Goal: Task Accomplishment & Management: Use online tool/utility

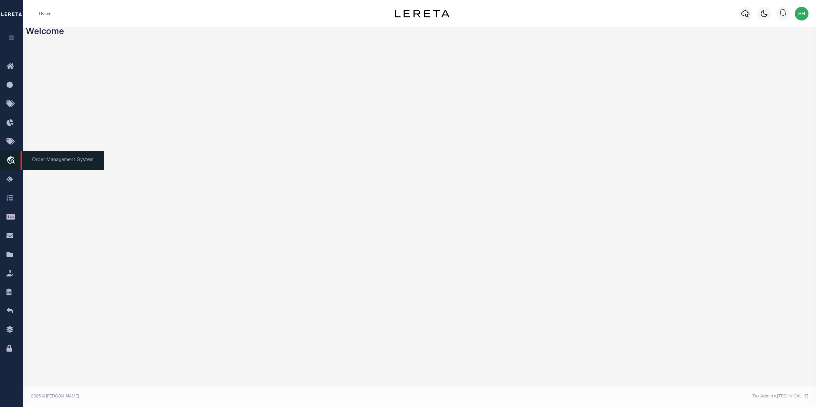
click at [13, 159] on icon "travel_explore" at bounding box center [11, 160] width 11 height 9
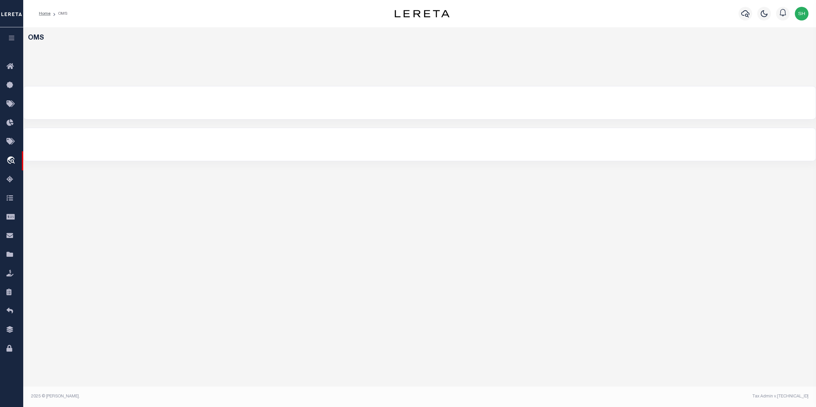
select select "200"
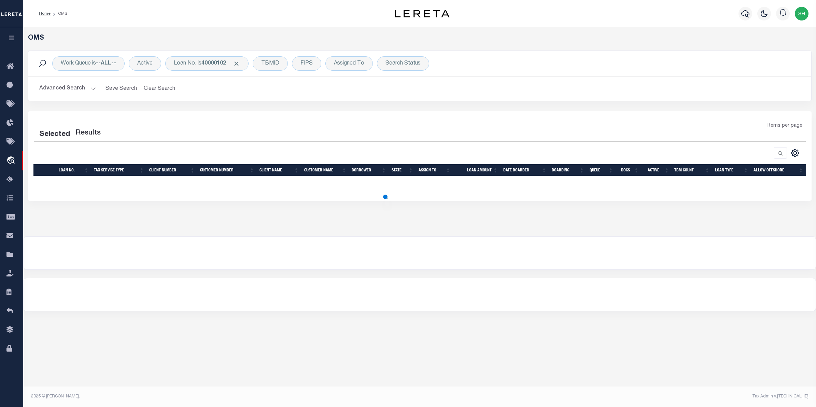
select select "200"
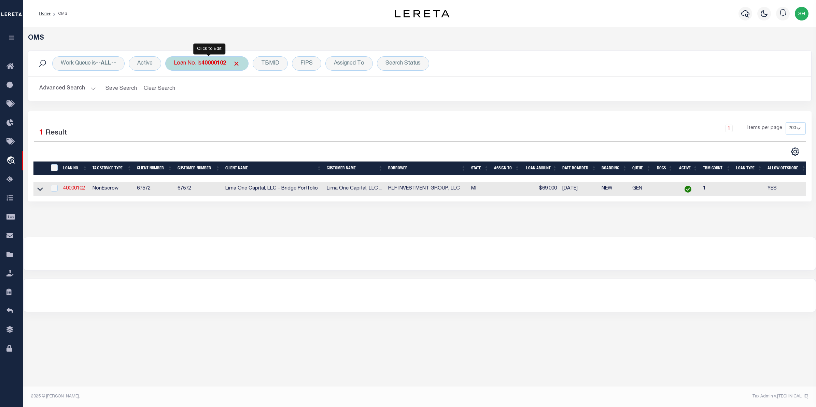
click at [202, 66] on div "Loan No. is 40000102" at bounding box center [206, 63] width 83 height 14
paste input "308778929"
type input "308778929"
click at [263, 114] on input "Apply" at bounding box center [264, 111] width 20 height 11
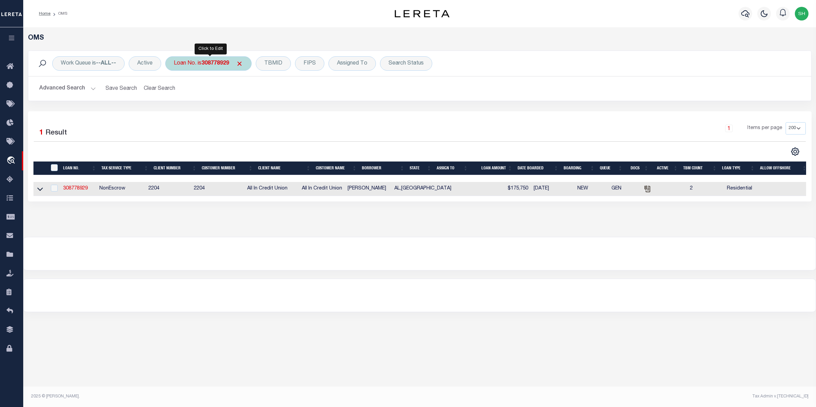
click at [192, 61] on div "Loan No. is 308778929" at bounding box center [208, 63] width 86 height 14
type input "308742320"
click at [230, 69] on div "Loan No. is 308742320" at bounding box center [208, 63] width 86 height 14
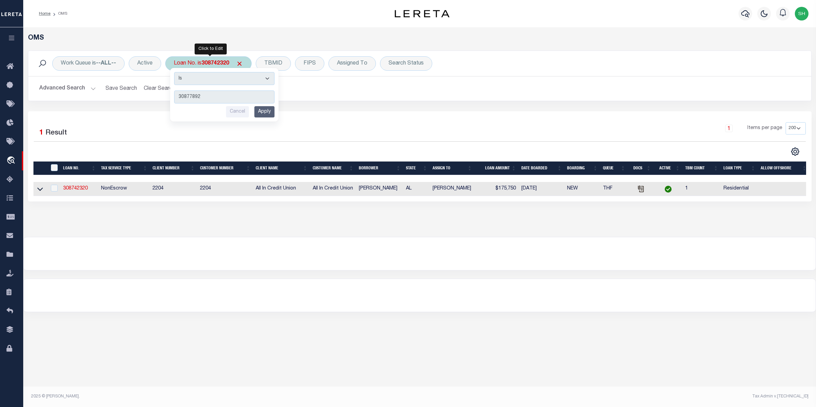
type input "308778929"
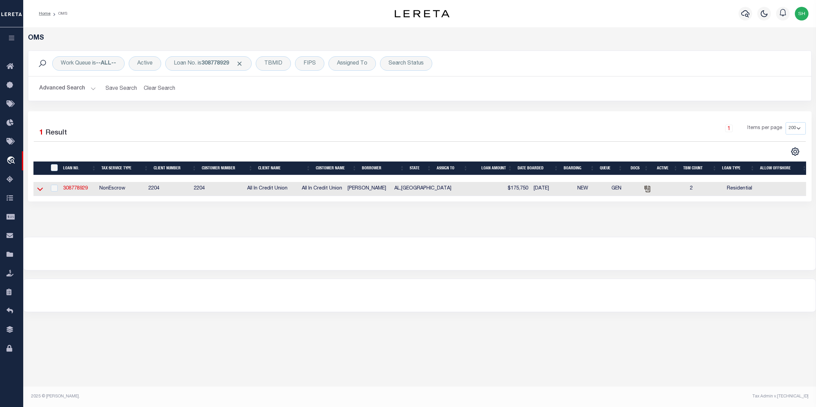
click at [38, 190] on icon at bounding box center [40, 188] width 6 height 7
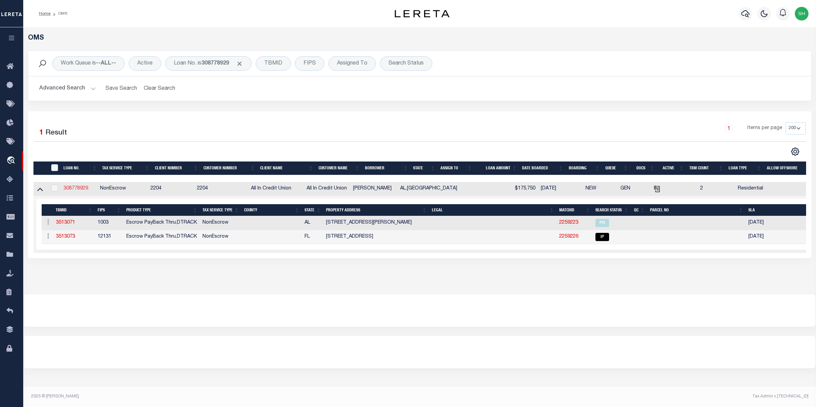
click at [81, 191] on link "308778929" at bounding box center [76, 188] width 25 height 5
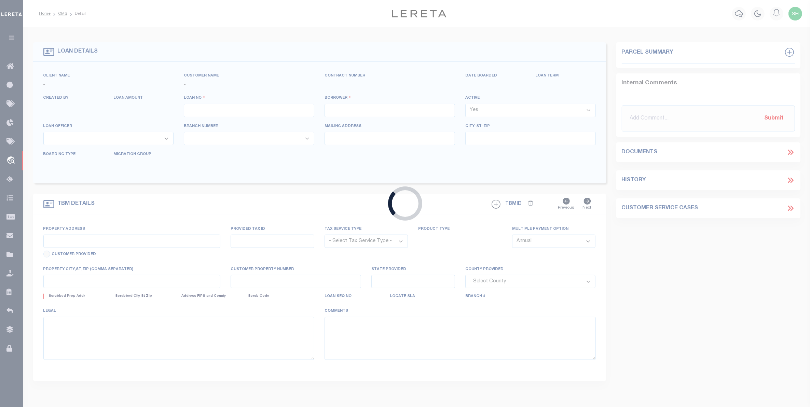
type input "308778929"
type input "Robert Creech"
select select "False"
select select
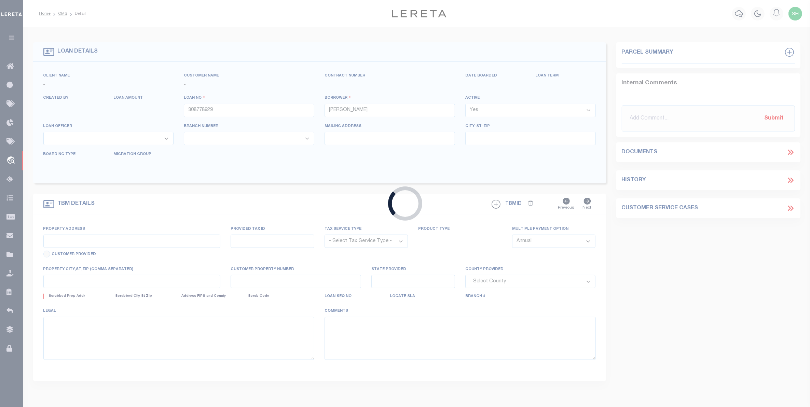
type input "08/17/2025"
select select "10"
select select "NonEscrow"
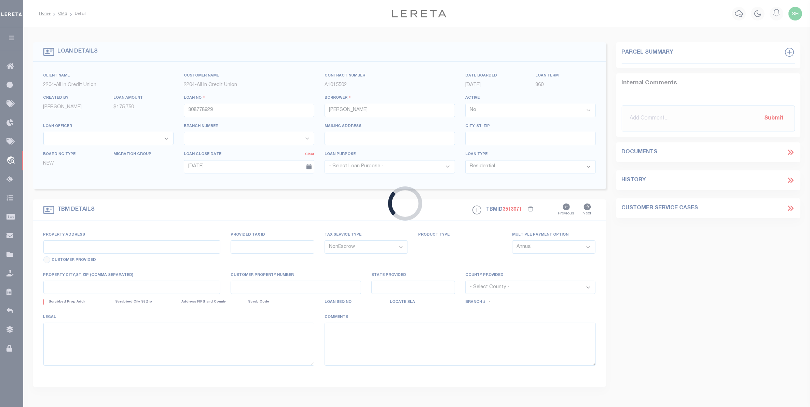
type input "21373 IMA BRILL RD LOT 2"
select select
type input "ROBERTSDALE AL 36567"
type input "AL"
select select "44319"
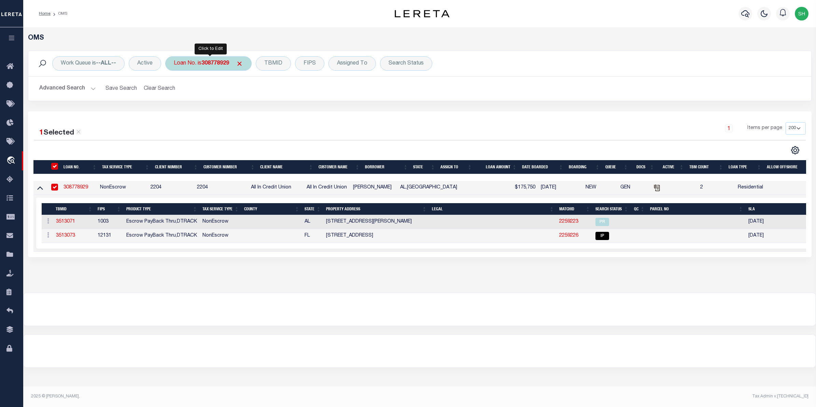
click at [221, 64] on b "308778929" at bounding box center [215, 63] width 28 height 5
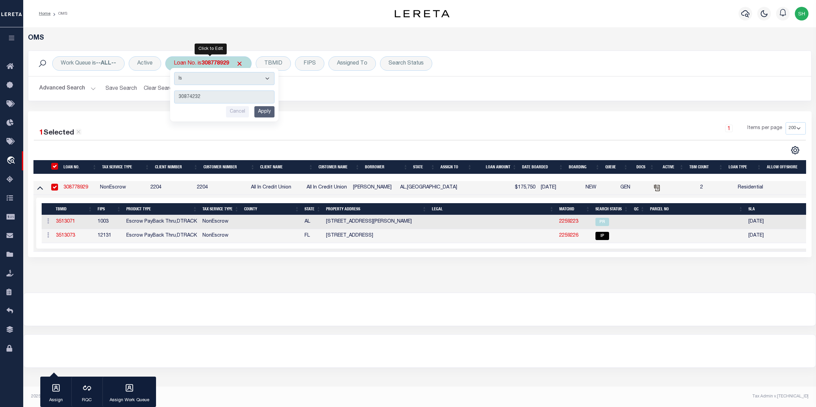
type input "308742320"
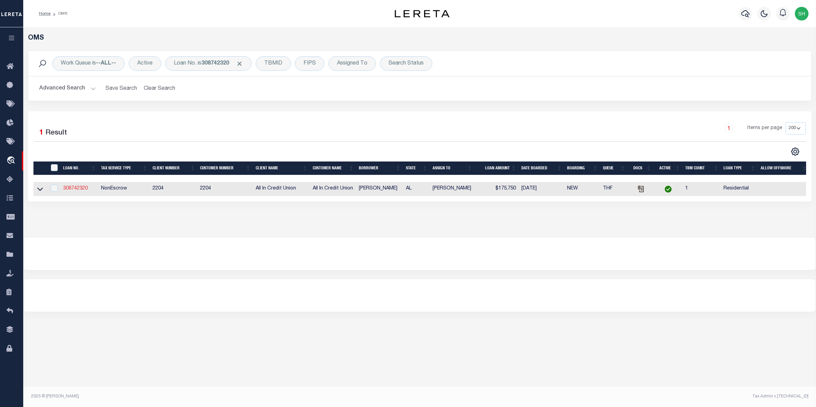
click at [79, 187] on link "308742320" at bounding box center [75, 188] width 25 height 5
type input "308742320"
select select "True"
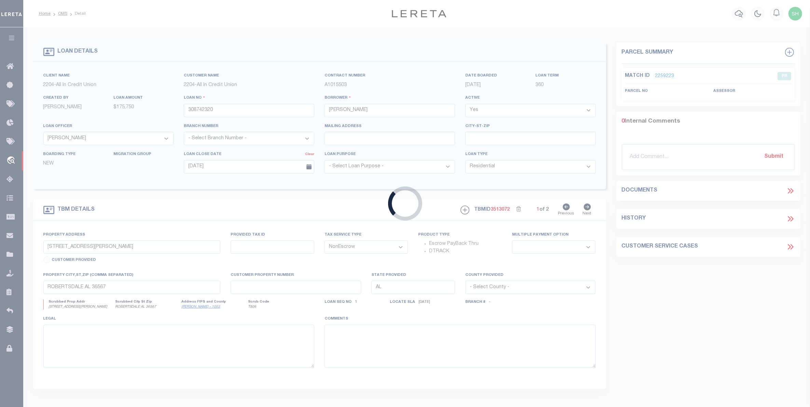
select select
select select "44319"
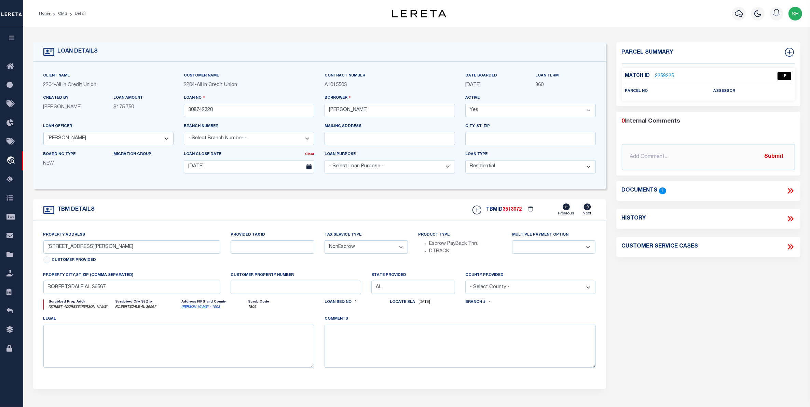
click at [320, 24] on div "Home OMS Detail Profile Sign out" at bounding box center [416, 13] width 786 height 27
click at [11, 157] on icon "travel_explore" at bounding box center [11, 160] width 11 height 9
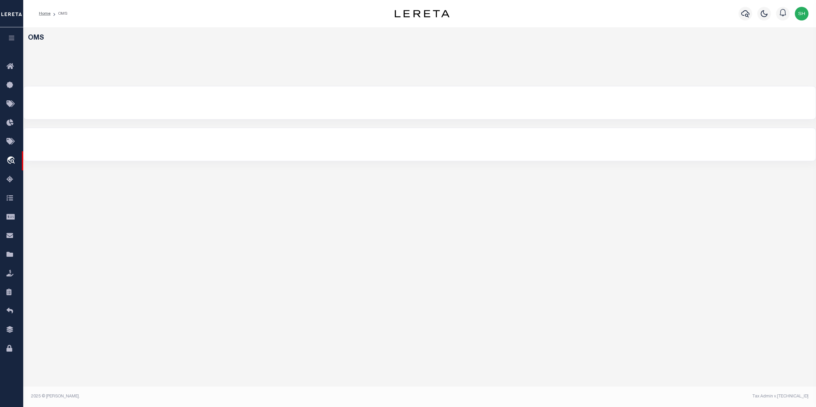
select select "200"
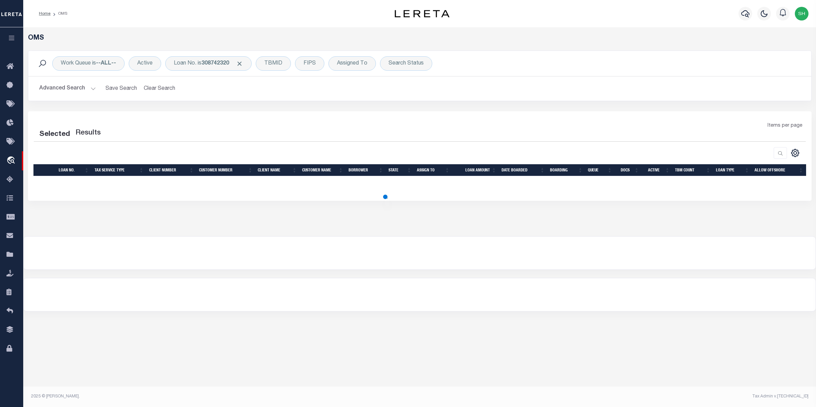
select select "200"
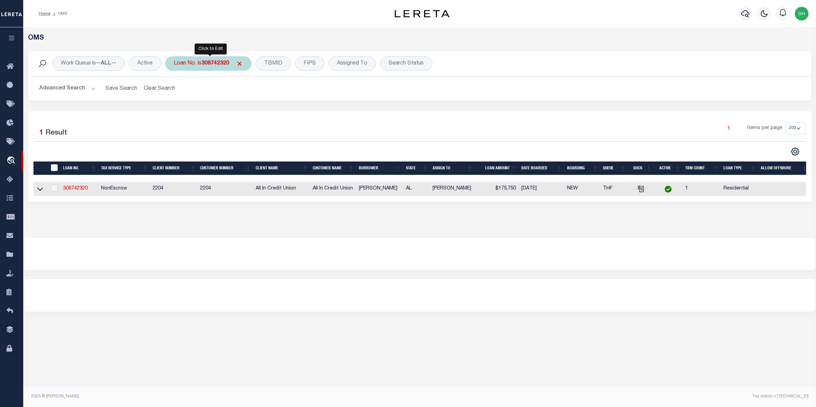
click at [227, 67] on div "Loan No. is 308742320" at bounding box center [208, 63] width 86 height 14
type input "308778929"
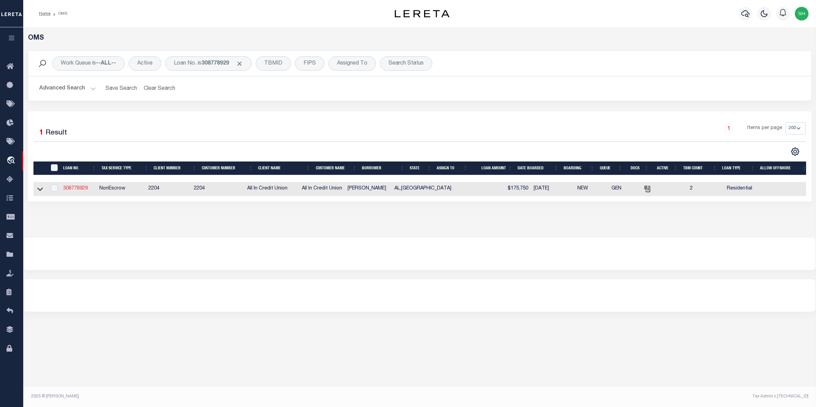
click at [76, 188] on link "308778929" at bounding box center [75, 188] width 25 height 5
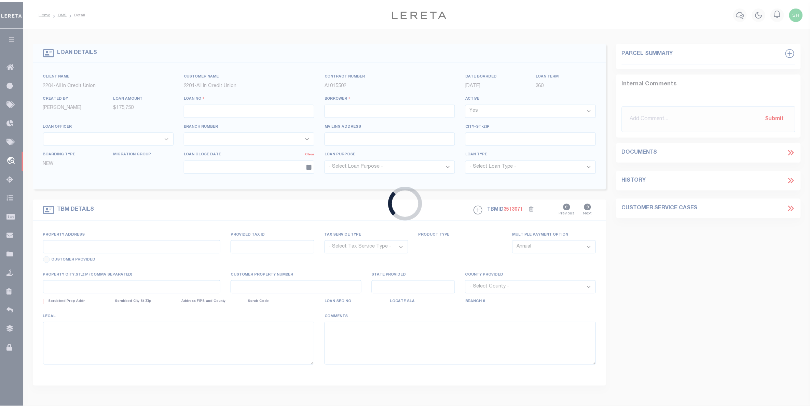
type input "308778929"
type input "[PERSON_NAME]"
select select "False"
select select
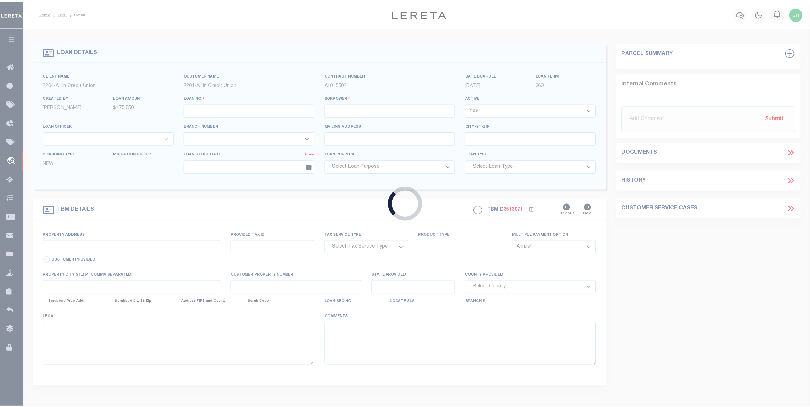
type input "08/17/2025"
select select "10"
select select "NonEscrow"
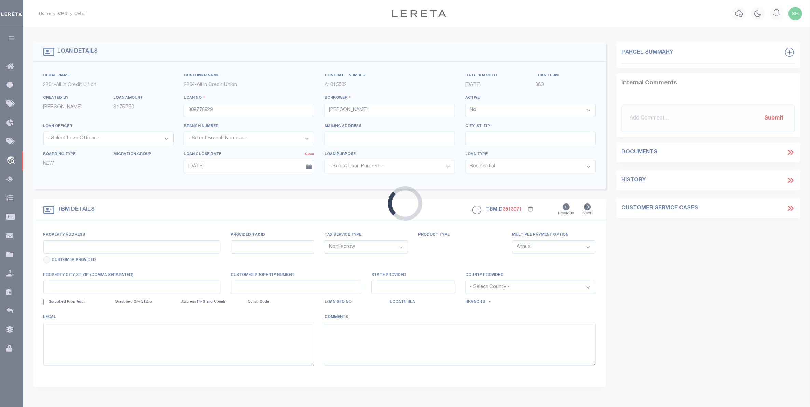
select select "44319"
type input "[STREET_ADDRESS][PERSON_NAME]"
select select
type input "ROBERTSDALE AL 36567"
type input "AL"
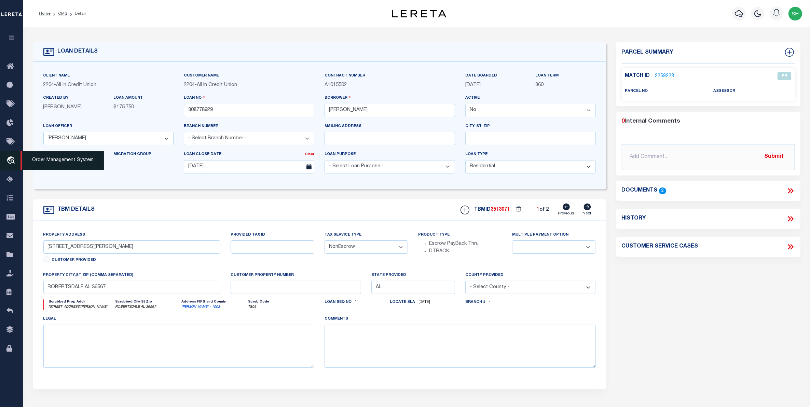
click at [14, 163] on icon "travel_explore" at bounding box center [11, 160] width 11 height 9
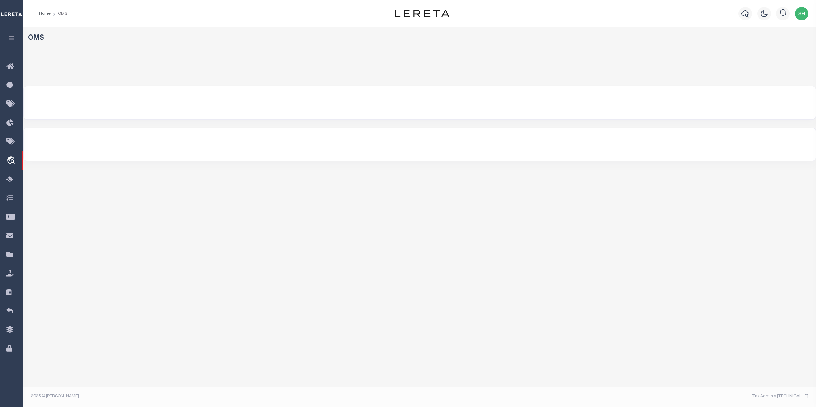
select select "200"
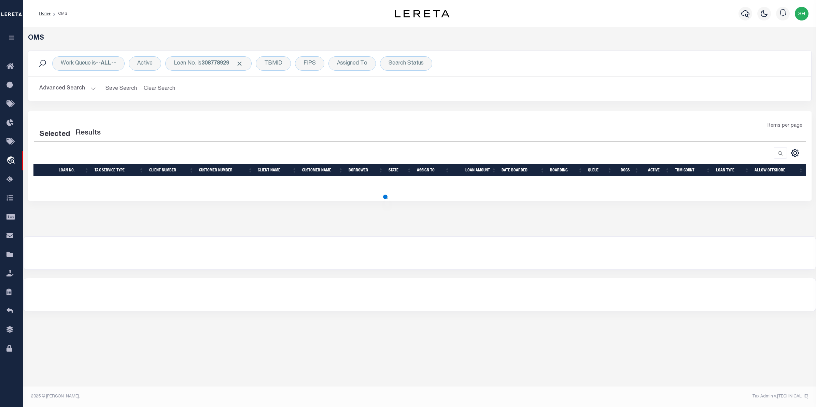
select select "200"
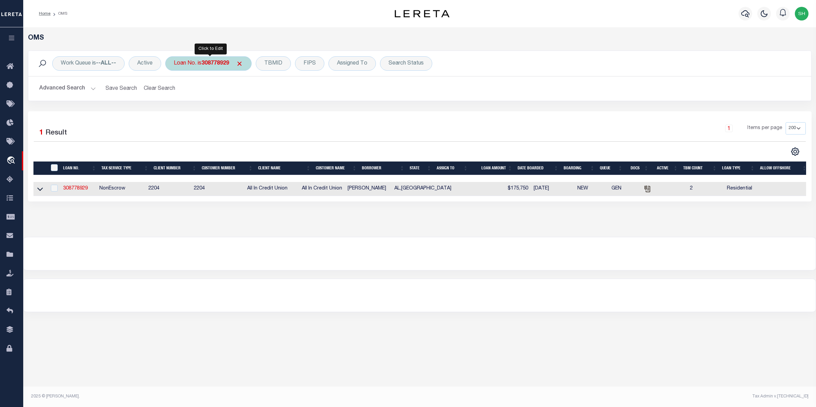
click at [226, 69] on div "Loan No. is 308778929" at bounding box center [208, 63] width 86 height 14
type input "308742320"
click at [230, 67] on div "Loan No. is 308742320" at bounding box center [208, 63] width 86 height 14
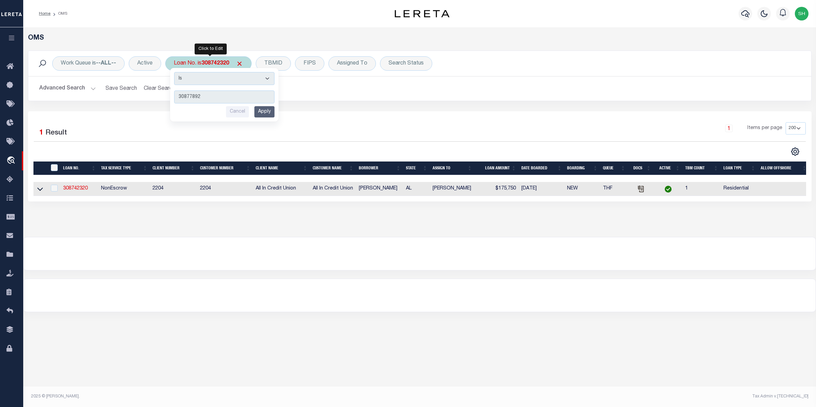
type input "308778929"
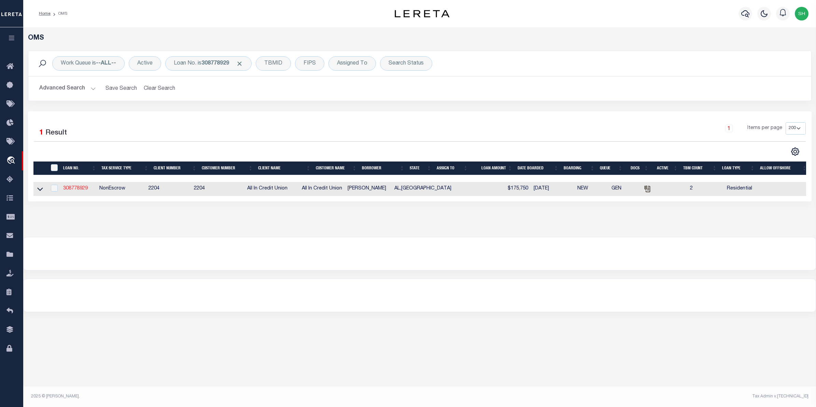
click at [69, 191] on link "308778929" at bounding box center [75, 188] width 25 height 5
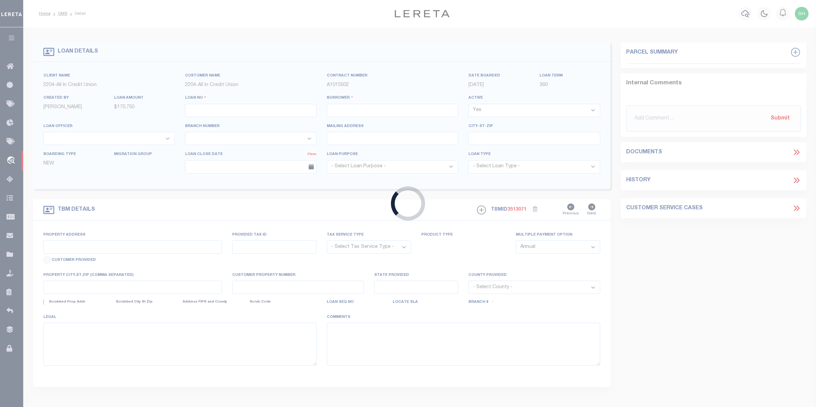
type input "308778929"
type input "[PERSON_NAME]"
select select "False"
select select
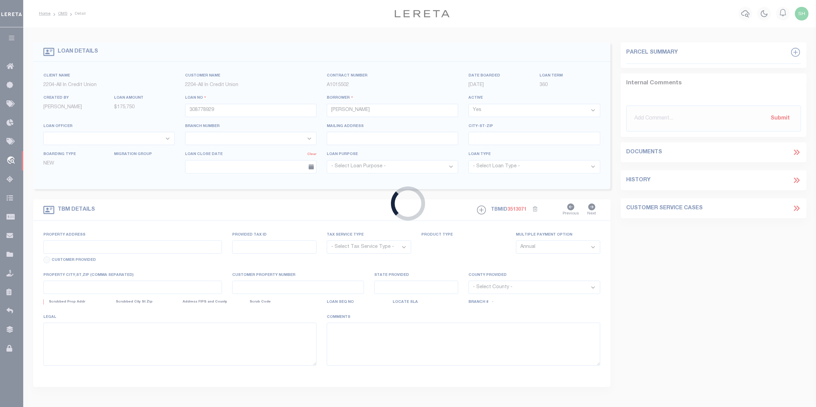
type input "08/17/2025"
select select "10"
select select "NonEscrow"
select select "44319"
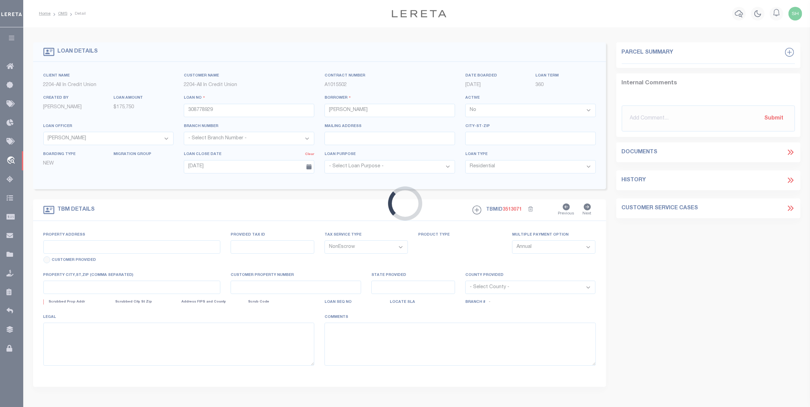
type input "[STREET_ADDRESS][PERSON_NAME]"
select select
type input "ROBERTSDALE AL 36567"
type input "AL"
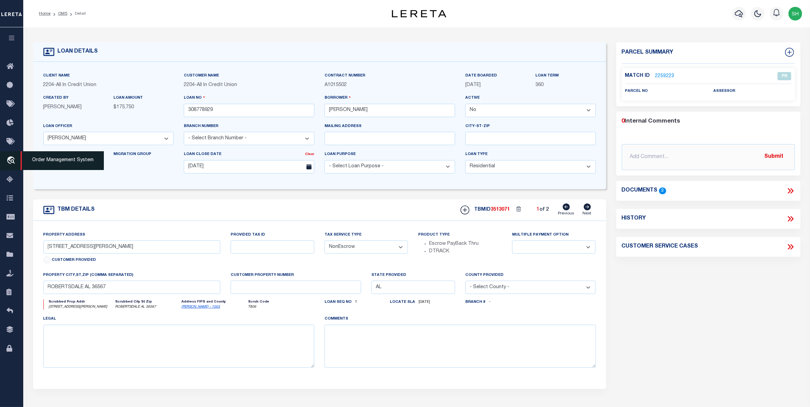
click at [14, 159] on icon "travel_explore" at bounding box center [11, 160] width 11 height 9
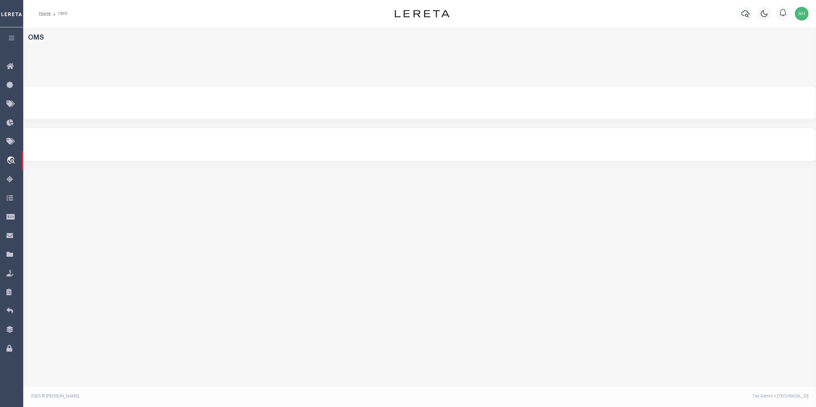
select select "200"
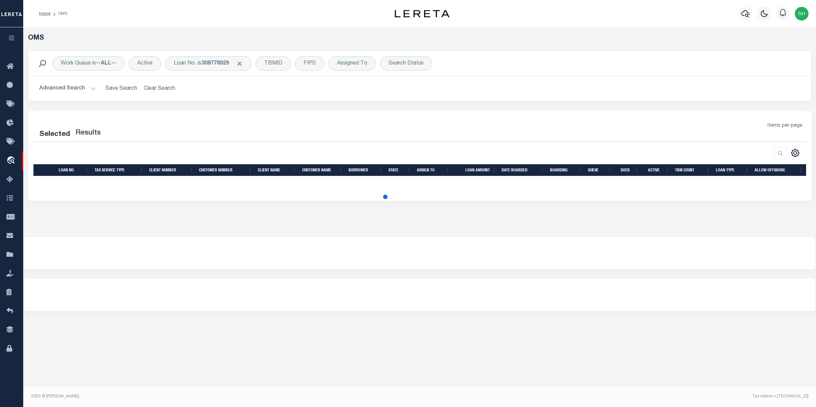
select select "200"
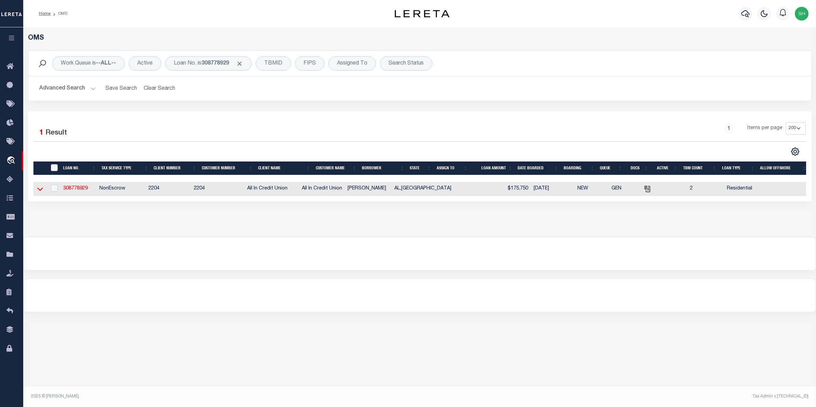
click at [41, 191] on icon at bounding box center [40, 189] width 6 height 3
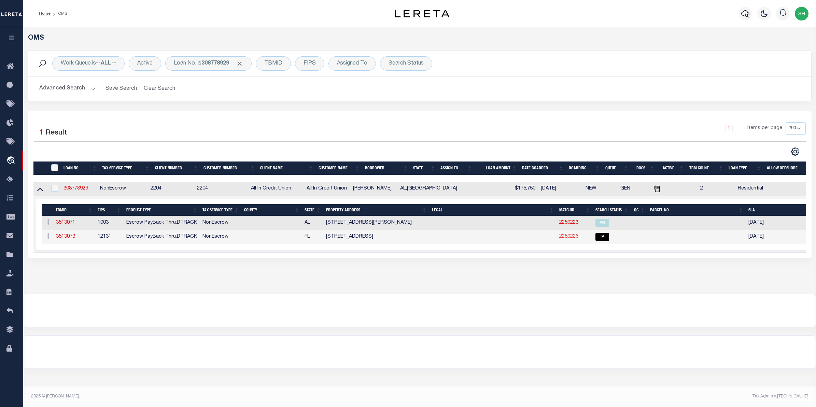
click at [562, 237] on link "2259226" at bounding box center [568, 236] width 19 height 5
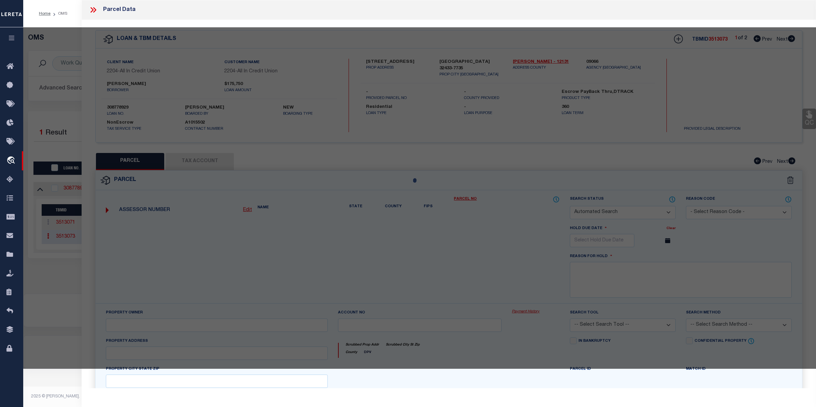
checkbox input "false"
select select "IP"
checkbox input "false"
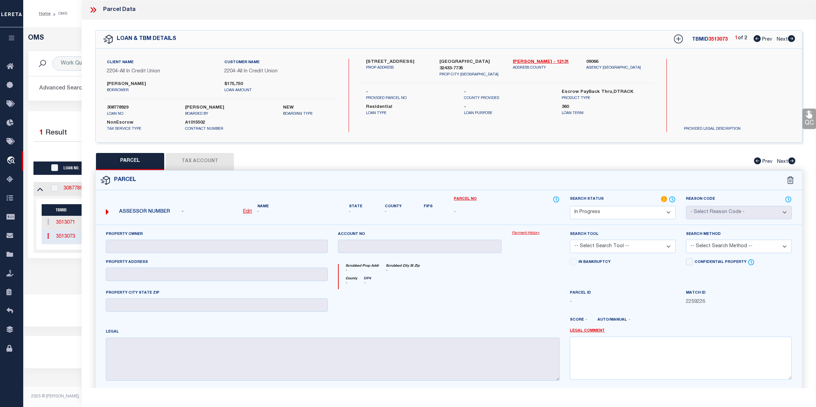
click at [525, 234] on link "Payment History" at bounding box center [536, 233] width 48 height 6
click at [62, 273] on div "OMS Work Queue is --ALL-- Active Loan No. is 308778929 TBMID FIPS Assigned To S…" at bounding box center [419, 153] width 789 height 239
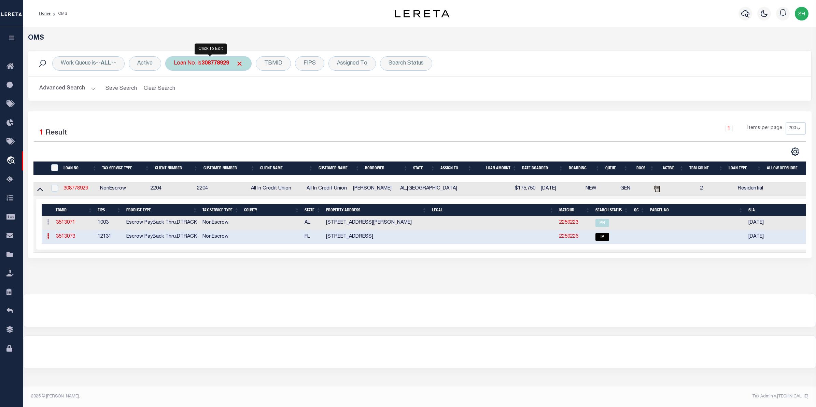
click at [187, 61] on div "Loan No. is 308778929" at bounding box center [208, 63] width 86 height 14
type input "25084ND"
click at [267, 108] on input "Apply" at bounding box center [264, 111] width 20 height 11
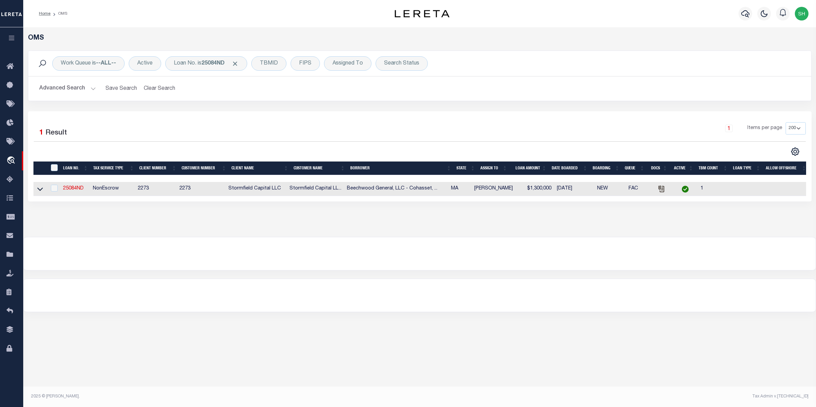
drag, startPoint x: 42, startPoint y: 190, endPoint x: 124, endPoint y: 191, distance: 82.0
click at [42, 190] on icon at bounding box center [40, 189] width 6 height 3
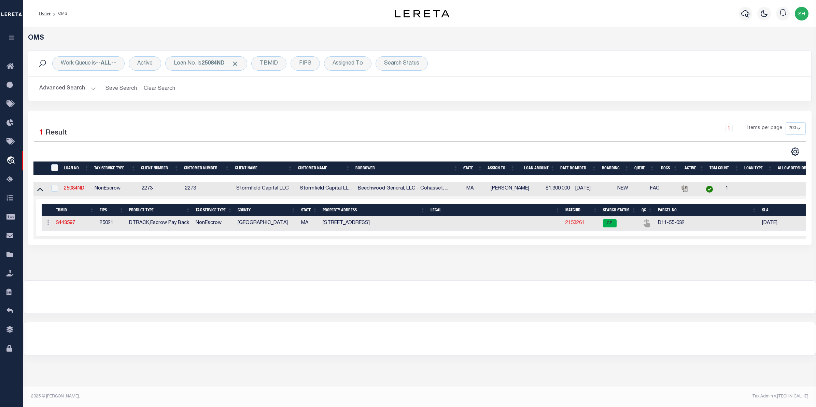
click at [580, 225] on link "2153261" at bounding box center [574, 223] width 19 height 5
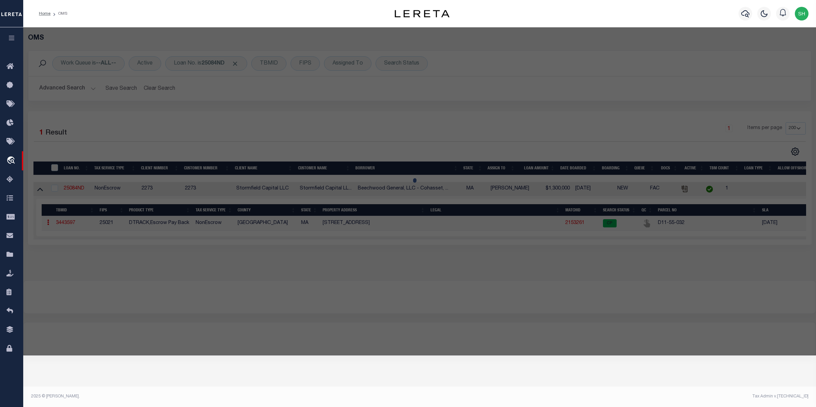
select select "AS"
checkbox input "false"
select select "CP"
type input "SESTITO,JOSEPH A & LILLIAN M"
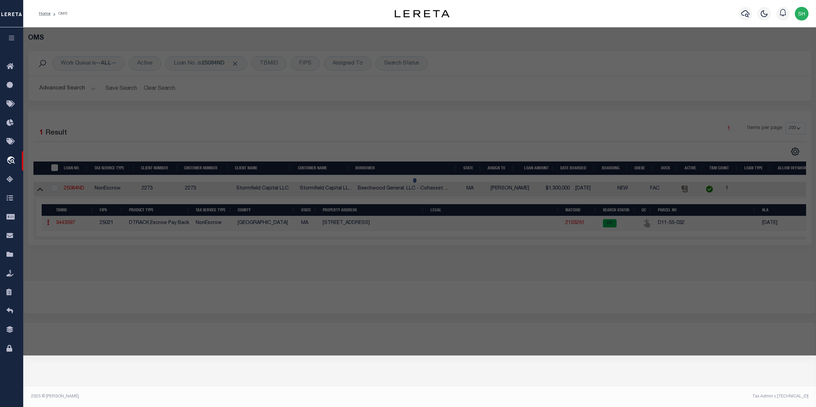
select select "ATL"
select select "ADD"
type input "534 BEECHWOOD ST"
checkbox input "false"
type input "COHASSET, MA 02025"
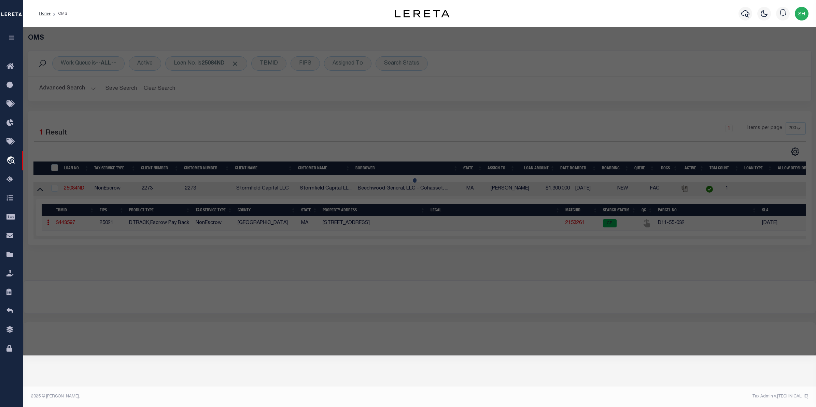
type textarea "LOT:32 BLK:55 DIST:65 CITY/MUNI/TWP:COHASSET"
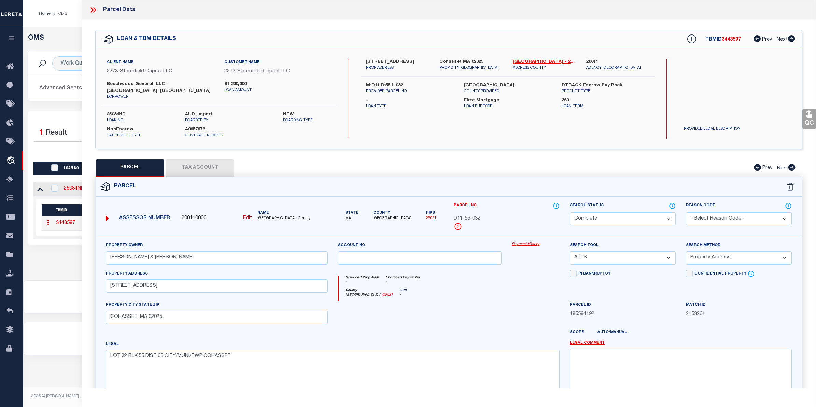
click at [516, 242] on link "Payment History" at bounding box center [536, 245] width 48 height 6
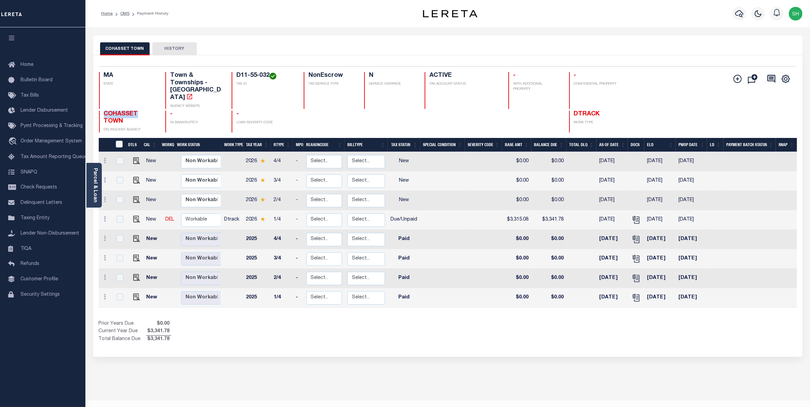
drag, startPoint x: 139, startPoint y: 103, endPoint x: 104, endPoint y: 109, distance: 35.3
click at [104, 109] on div "MA STATE Town & Townships - MA AGENCY WEBSITE D11-55-032 TAX ID NonEscrow TAX S…" at bounding box center [389, 102] width 581 height 60
copy span "COHASSET"
click at [96, 192] on link "Parcel & Loan" at bounding box center [95, 185] width 5 height 34
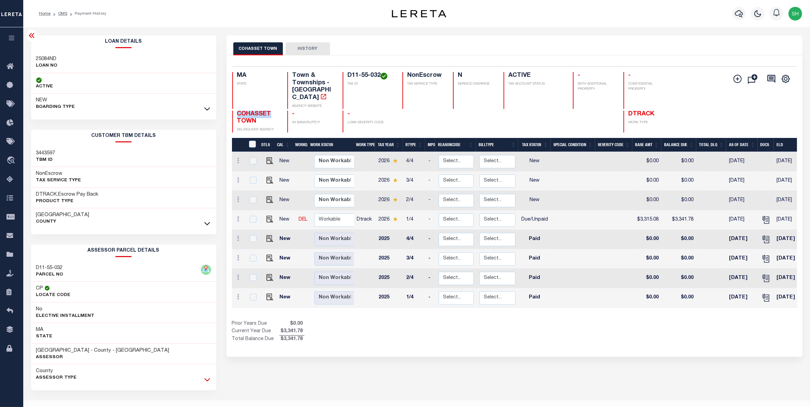
click at [207, 380] on icon at bounding box center [207, 379] width 6 height 7
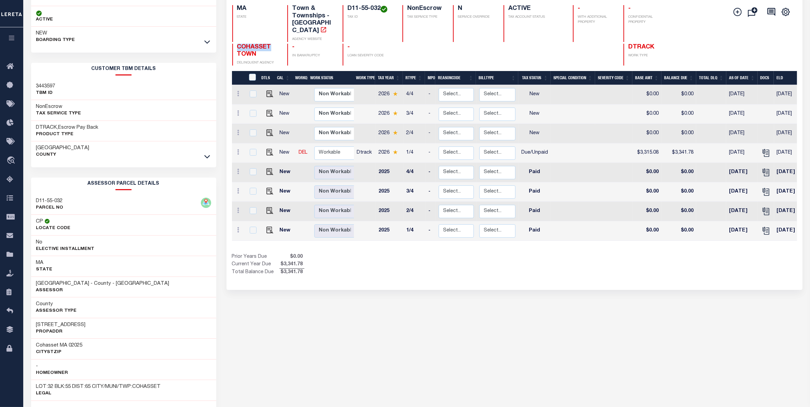
scroll to position [85, 0]
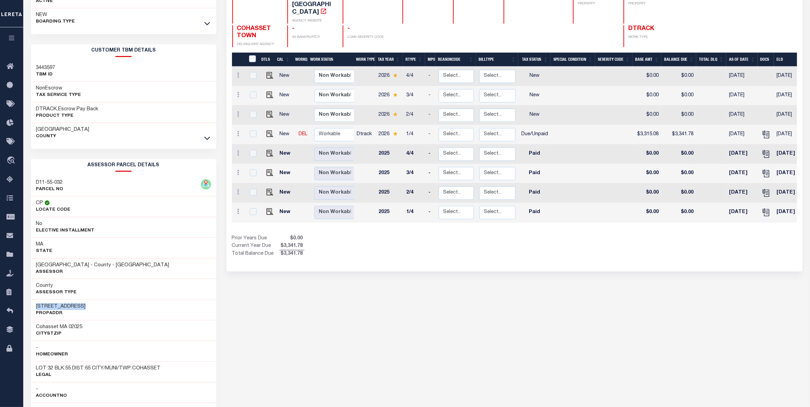
drag, startPoint x: 90, startPoint y: 306, endPoint x: 33, endPoint y: 306, distance: 57.7
click at [33, 306] on div "534 Beechwood St PropAddr" at bounding box center [123, 309] width 185 height 21
copy h3 "534 Beechwood St"
click at [768, 130] on icon "" at bounding box center [765, 134] width 9 height 9
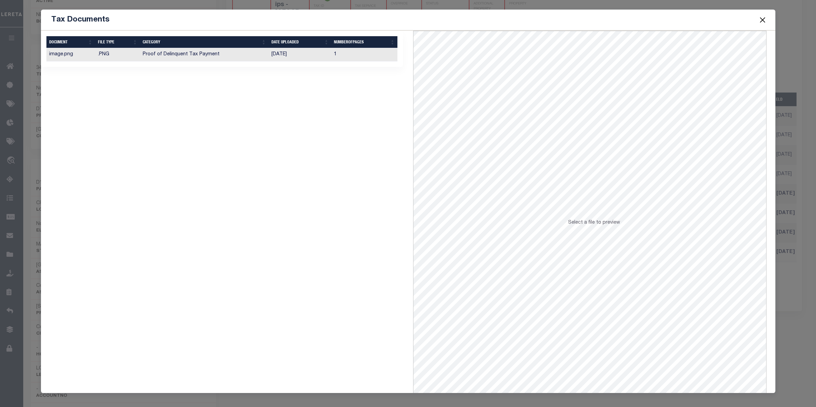
click at [214, 57] on td "Proof of Delinquent Tax Payment" at bounding box center [204, 54] width 129 height 13
click at [762, 21] on button "Close" at bounding box center [762, 19] width 9 height 9
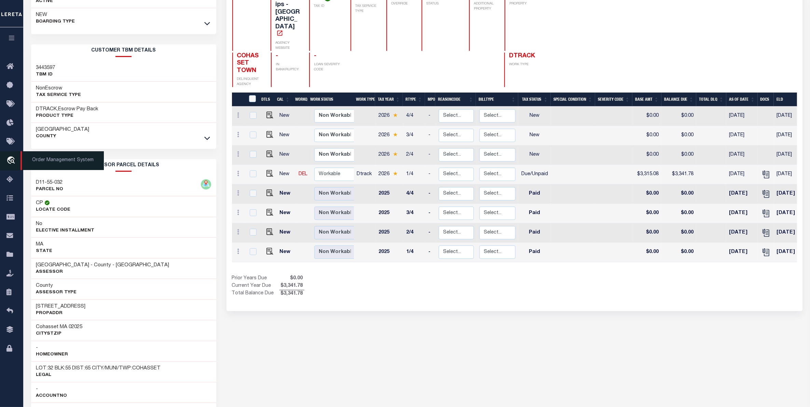
click at [8, 164] on icon "travel_explore" at bounding box center [11, 160] width 11 height 9
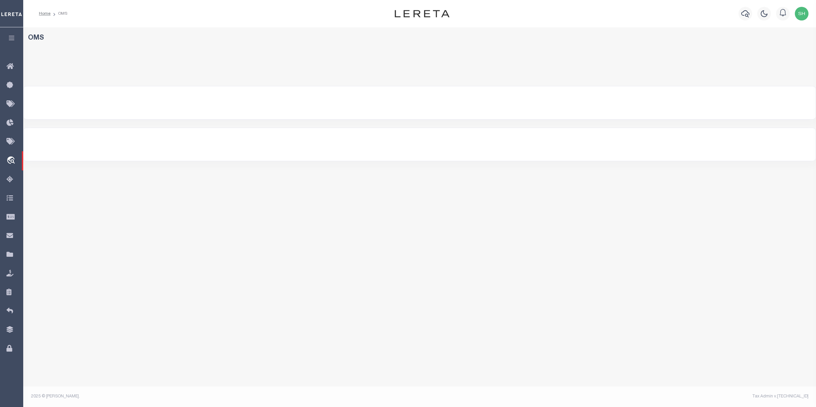
select select "200"
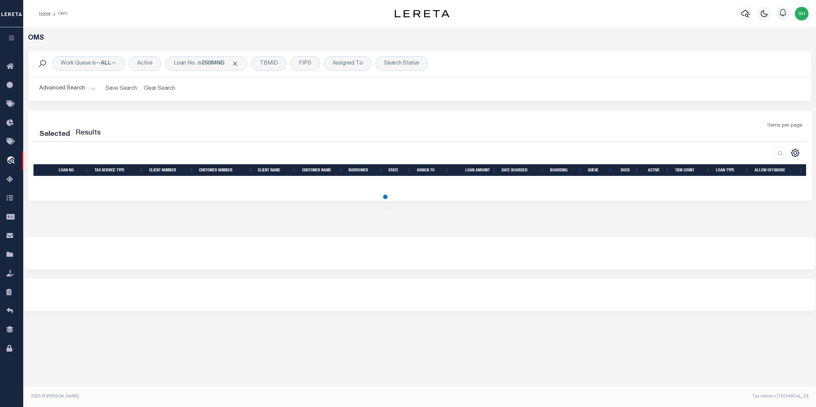
select select "200"
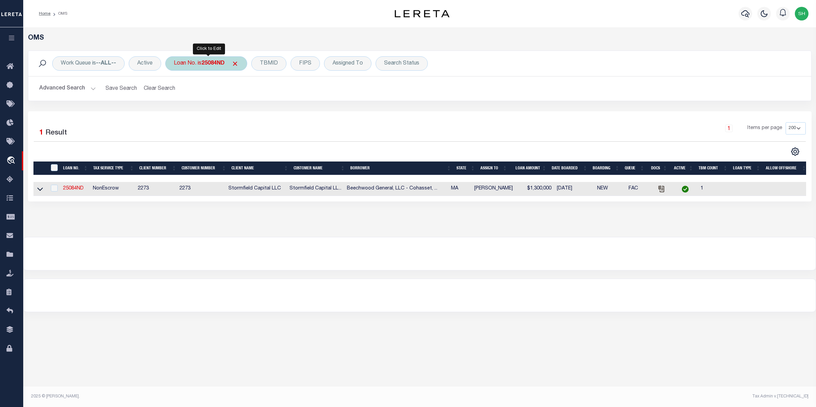
click at [218, 66] on b "25084ND" at bounding box center [212, 63] width 23 height 5
type input "10021685"
click at [261, 113] on input "Apply" at bounding box center [264, 111] width 20 height 11
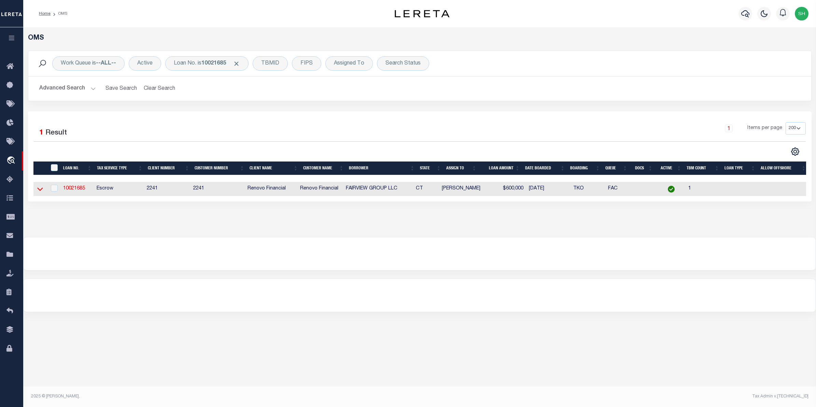
click at [42, 191] on icon at bounding box center [40, 188] width 6 height 7
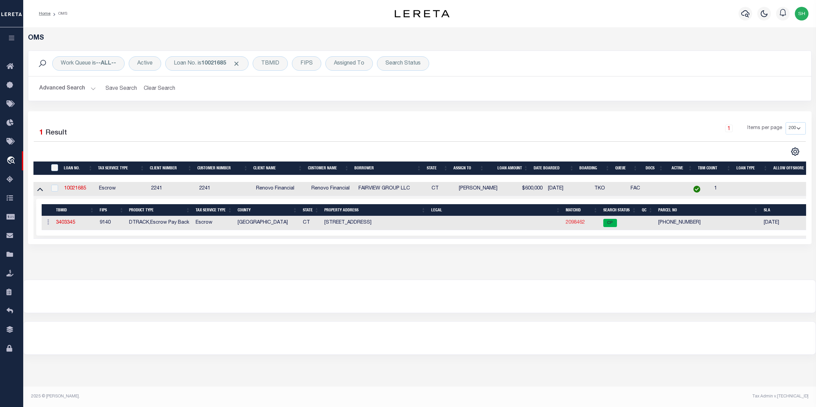
click at [570, 225] on link "2098462" at bounding box center [575, 222] width 19 height 5
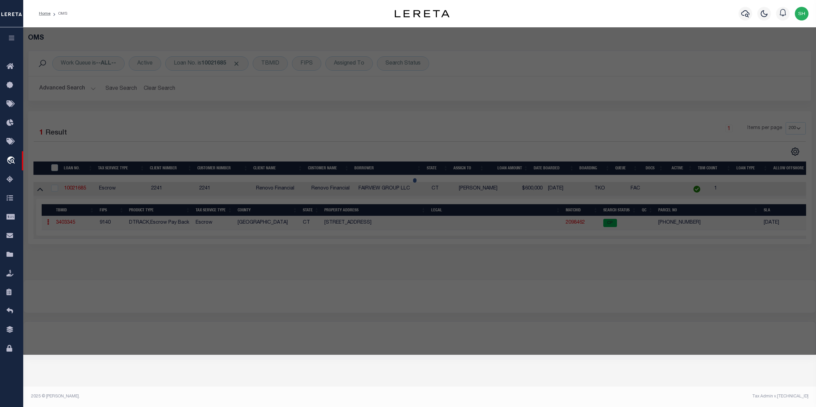
checkbox input "false"
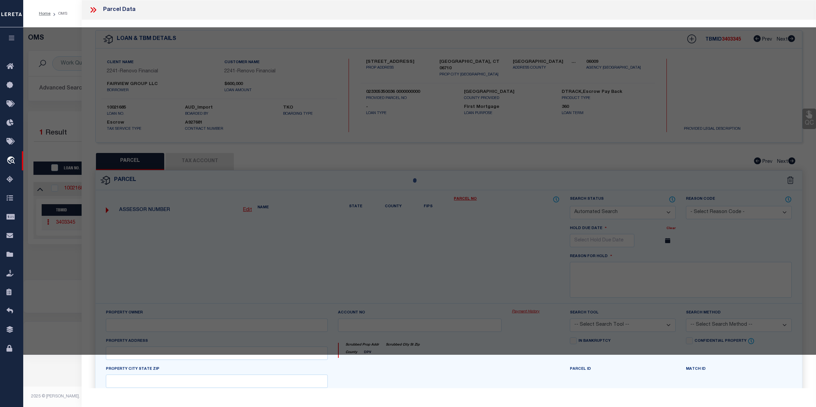
select select "CP"
type input "FAIRVIEW GROUP LLC"
select select
type input "92 FAIRVIEW ST"
checkbox input "false"
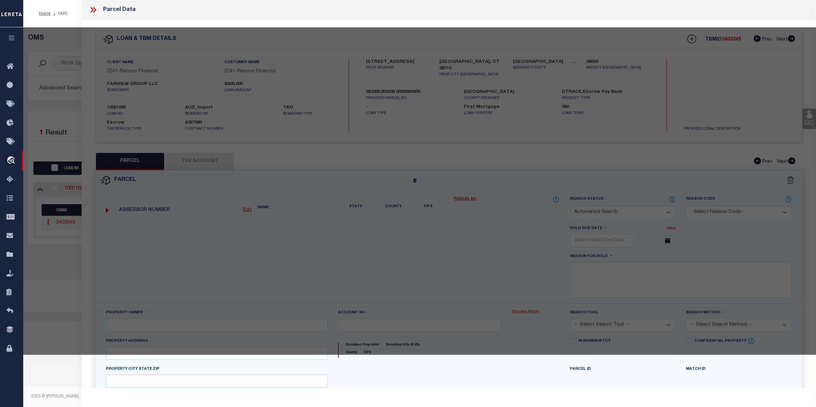
type input "[GEOGRAPHIC_DATA], CT 06710"
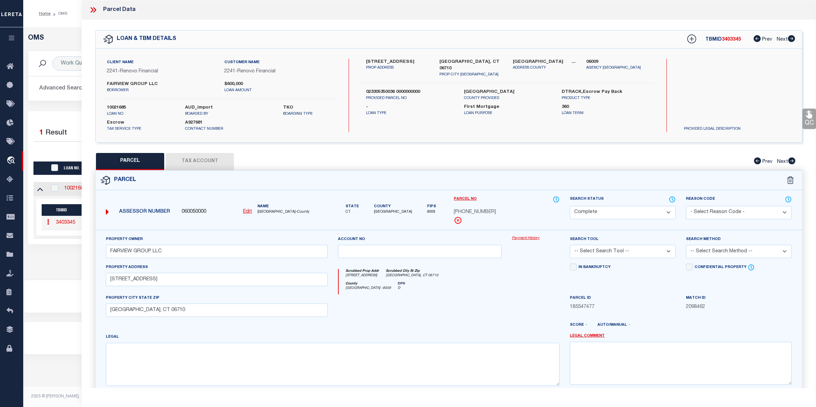
click at [530, 240] on link "Payment History" at bounding box center [536, 239] width 48 height 6
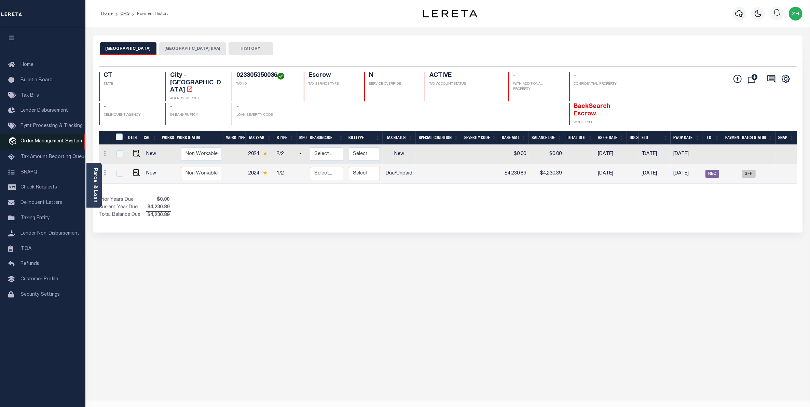
click at [51, 139] on link "travel_explore Order Management System" at bounding box center [42, 142] width 85 height 16
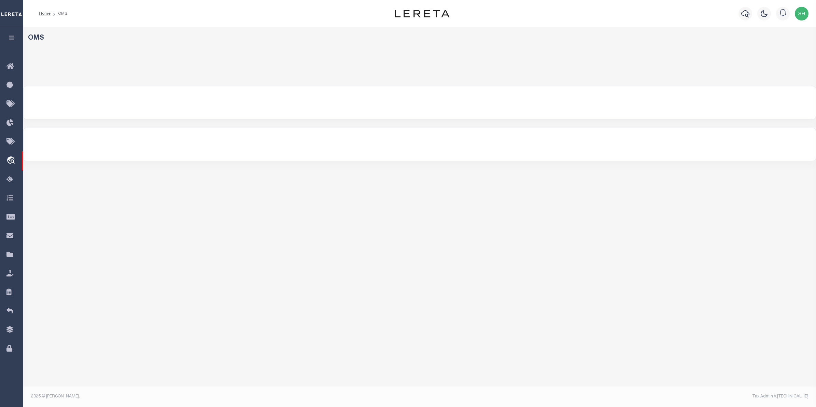
select select "200"
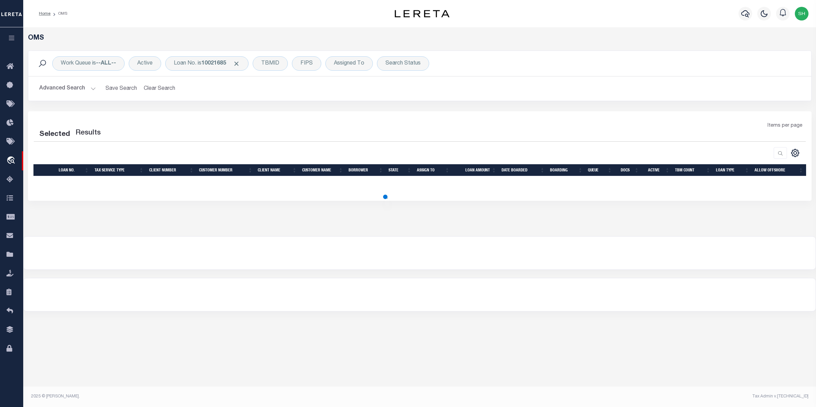
select select "200"
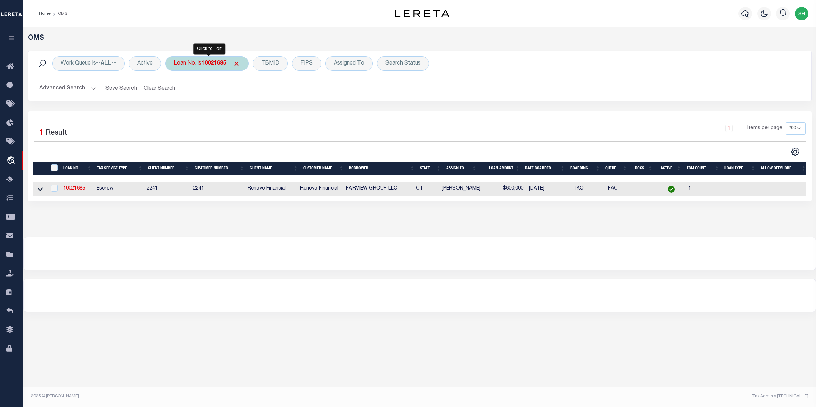
click at [224, 67] on div "Loan No. is 10021685" at bounding box center [206, 63] width 83 height 14
type input "112962"
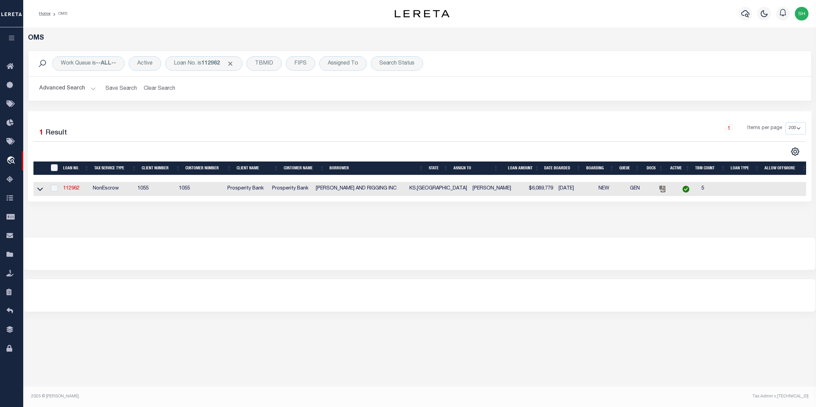
drag, startPoint x: 40, startPoint y: 190, endPoint x: 46, endPoint y: 185, distance: 8.1
click at [40, 190] on icon at bounding box center [40, 188] width 6 height 7
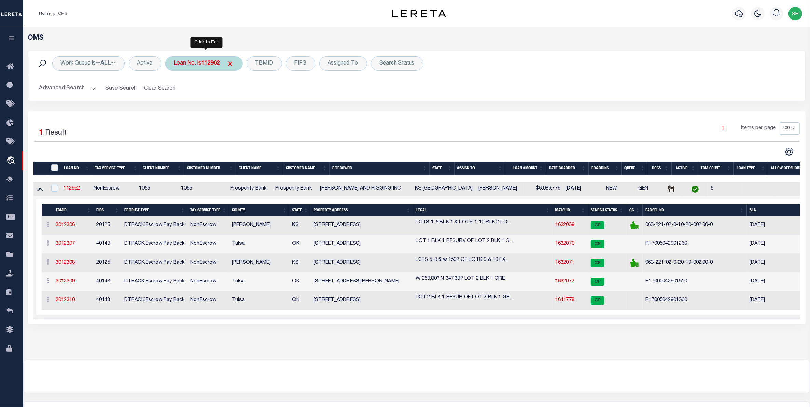
click at [201, 61] on div "Loan No. is 112962" at bounding box center [203, 63] width 77 height 14
type input "10375"
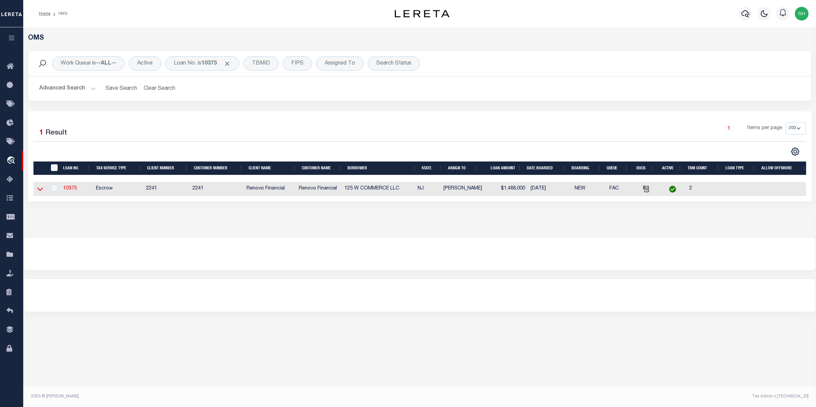
click at [38, 192] on icon at bounding box center [40, 188] width 6 height 7
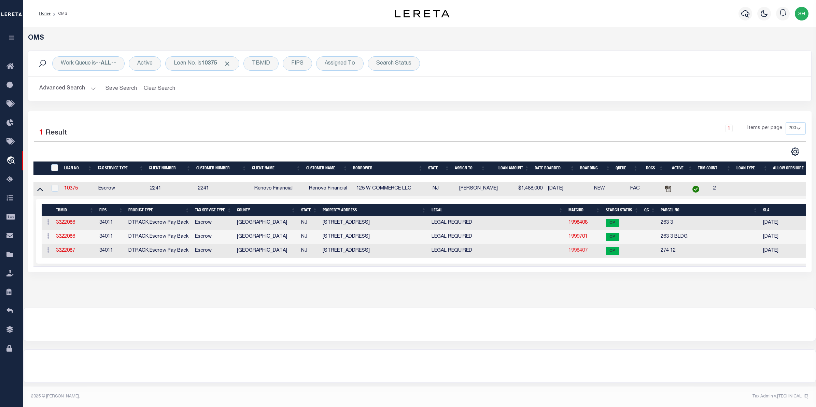
click at [574, 252] on link "1998407" at bounding box center [577, 250] width 19 height 5
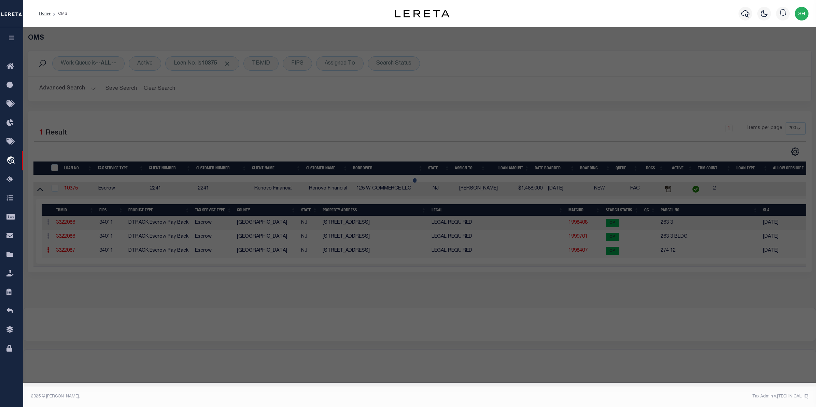
checkbox input "false"
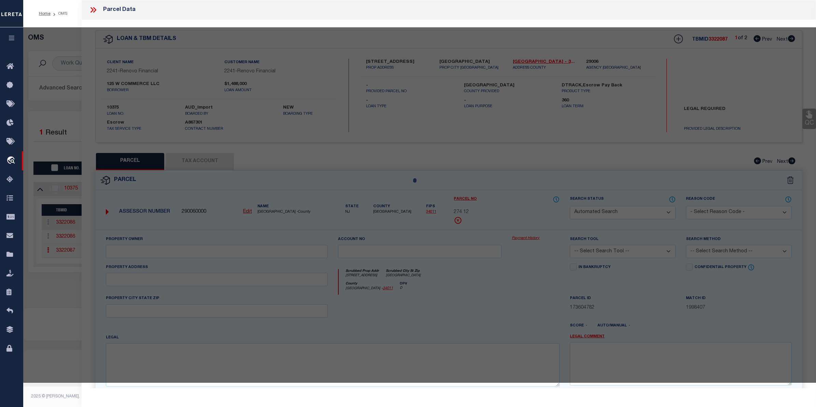
select select "CP"
type input "125 W COMMERCE LLC"
type input "274011"
select select
type input "125 W COMMERCE ST"
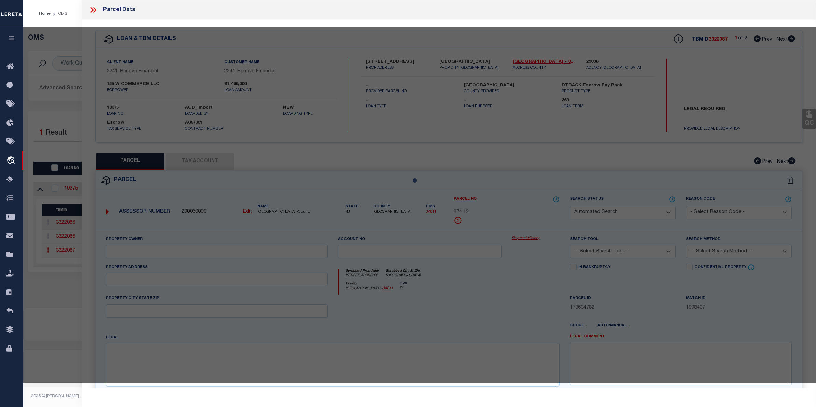
checkbox input "false"
type input "[GEOGRAPHIC_DATA]"
type textarea "Acreage: 0.4591"
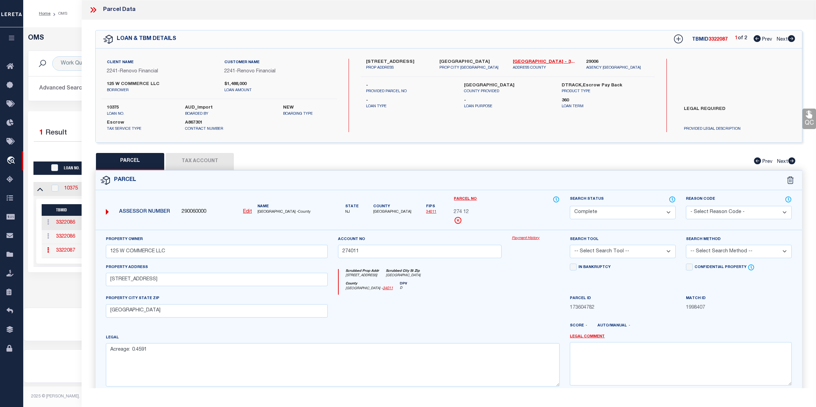
click at [538, 237] on link "Payment History" at bounding box center [536, 239] width 48 height 6
